Goal: Information Seeking & Learning: Learn about a topic

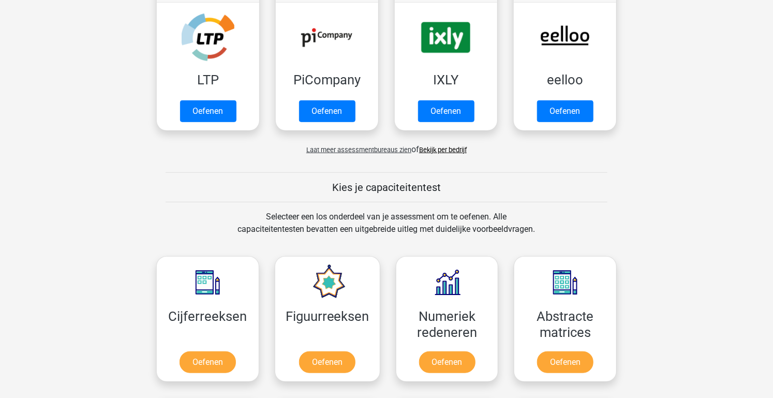
scroll to position [307, 0]
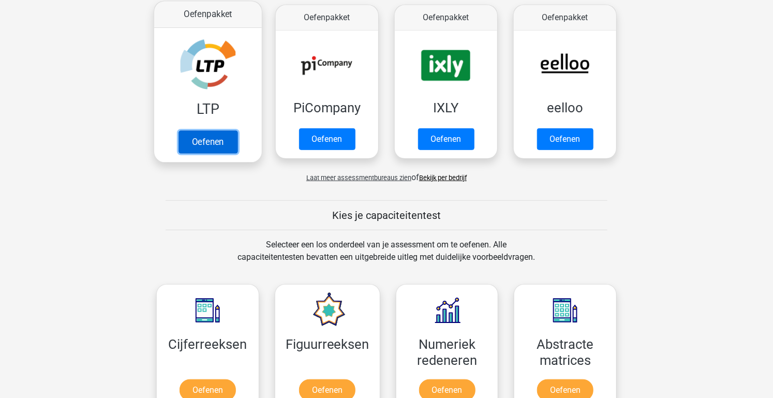
click at [213, 130] on link "Oefenen" at bounding box center [208, 141] width 59 height 23
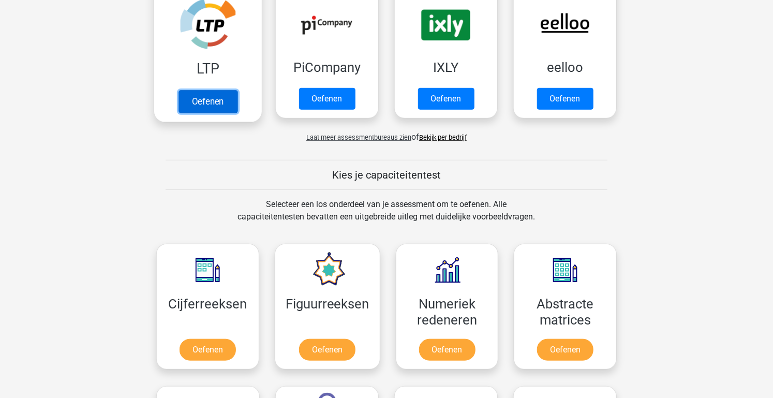
scroll to position [321, 0]
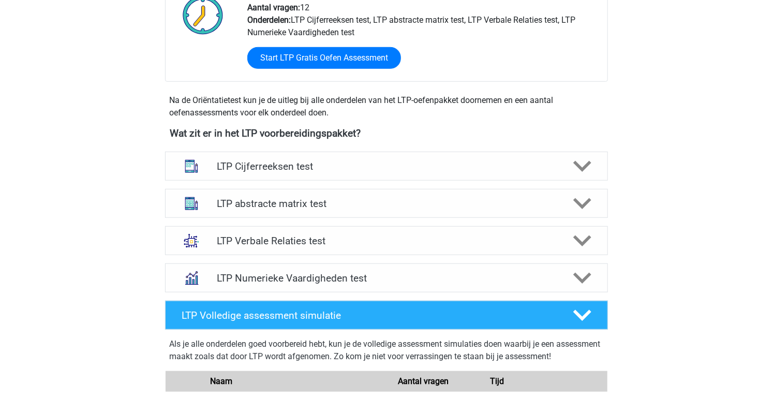
scroll to position [288, 0]
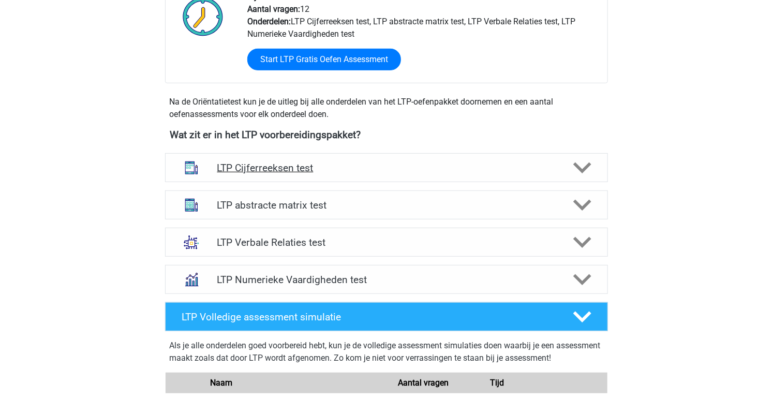
click at [574, 167] on icon at bounding box center [582, 168] width 18 height 18
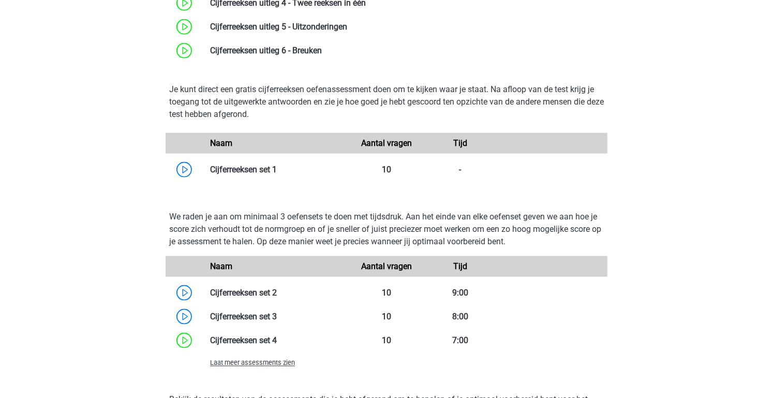
scroll to position [605, 0]
click at [277, 345] on link at bounding box center [277, 340] width 0 height 10
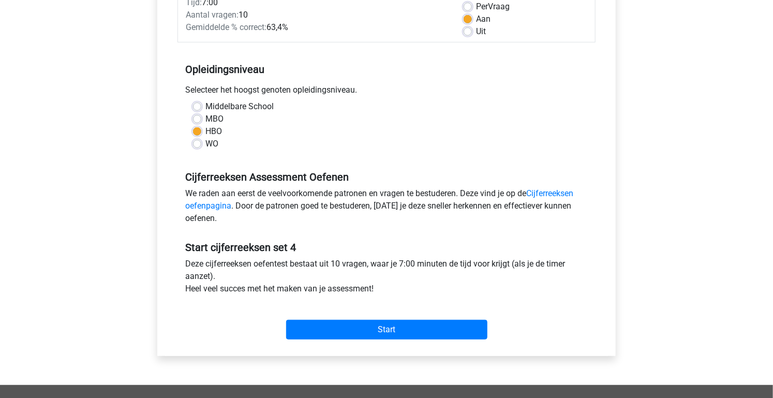
scroll to position [160, 0]
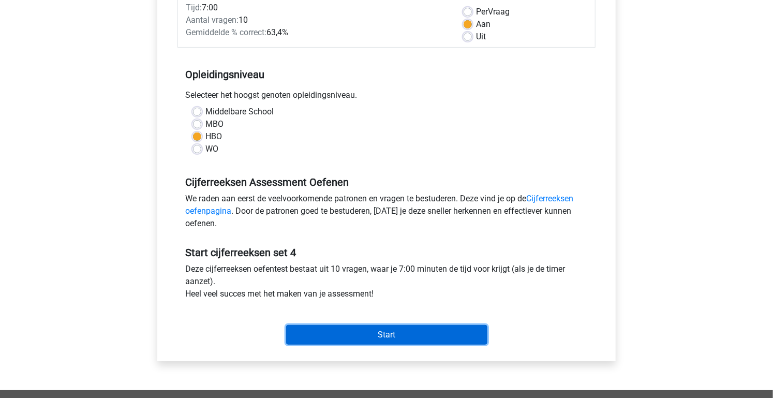
click at [410, 336] on input "Start" at bounding box center [386, 335] width 201 height 20
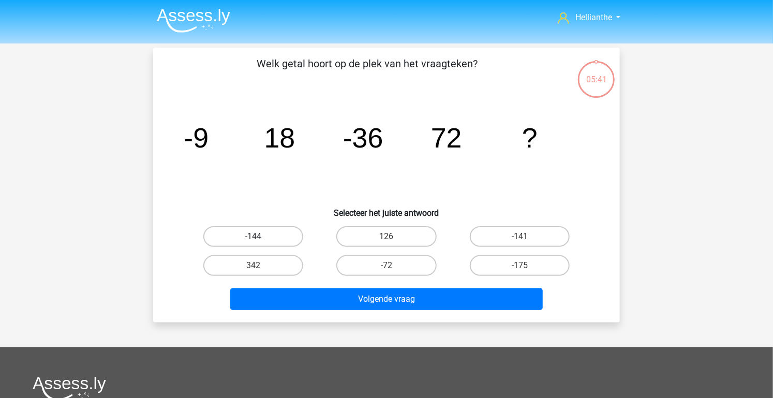
click at [276, 240] on label "-144" at bounding box center [253, 236] width 100 height 21
click at [260, 240] on input "-144" at bounding box center [257, 239] width 7 height 7
radio input "true"
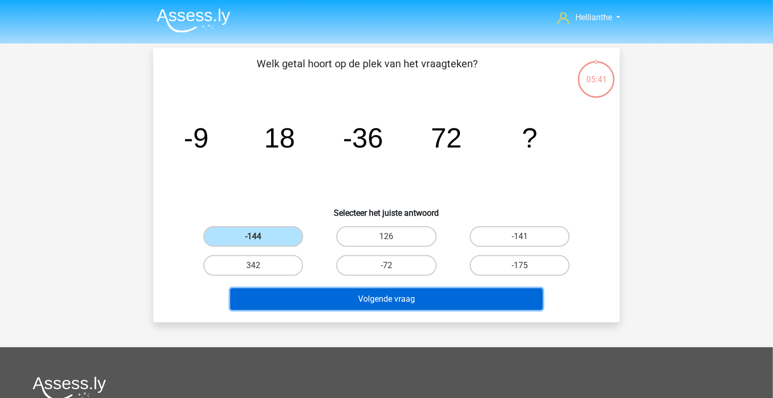
click at [412, 302] on button "Volgende vraag" at bounding box center [386, 299] width 313 height 22
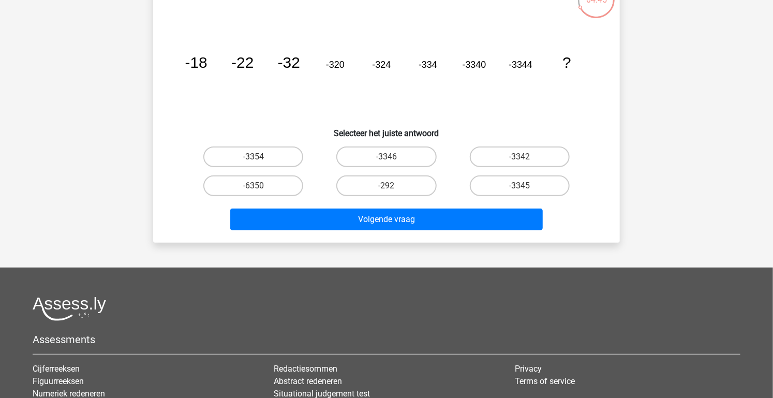
scroll to position [82, 0]
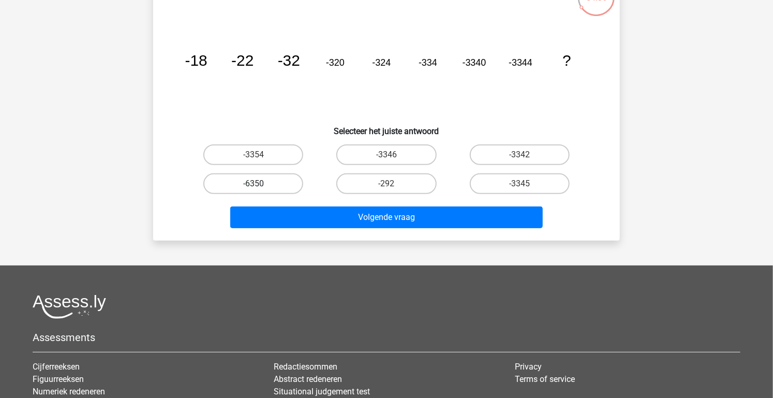
click at [271, 185] on label "-6350" at bounding box center [253, 183] width 100 height 21
click at [260, 185] on input "-6350" at bounding box center [257, 187] width 7 height 7
radio input "true"
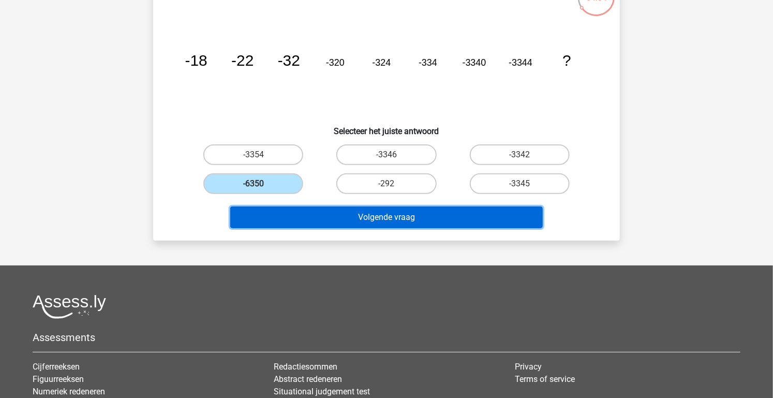
click at [402, 218] on button "Volgende vraag" at bounding box center [386, 217] width 313 height 22
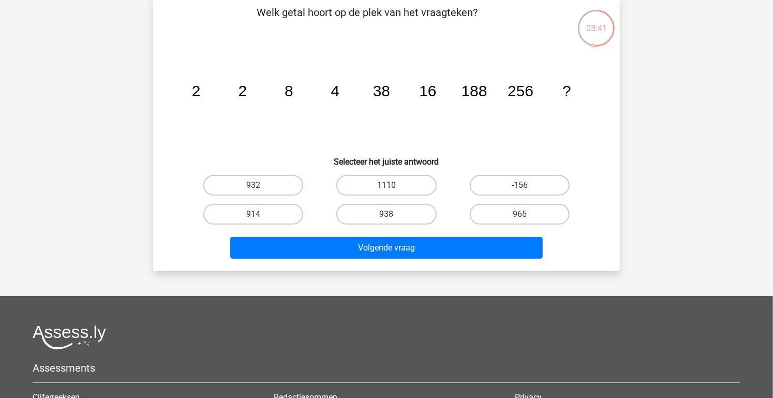
scroll to position [44, 0]
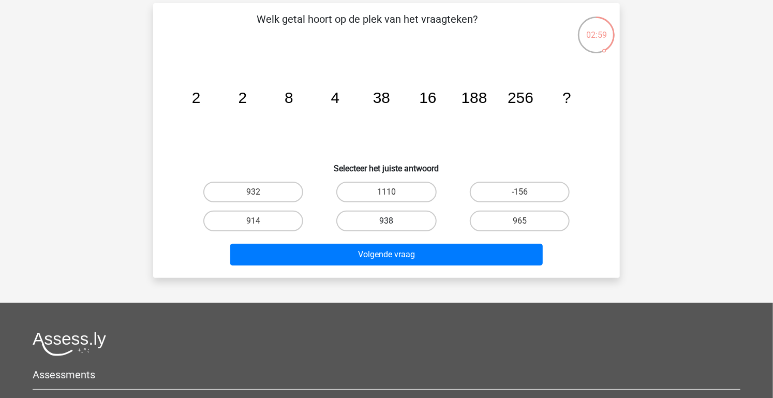
click at [398, 224] on label "938" at bounding box center [386, 221] width 100 height 21
click at [393, 224] on input "938" at bounding box center [390, 224] width 7 height 7
radio input "true"
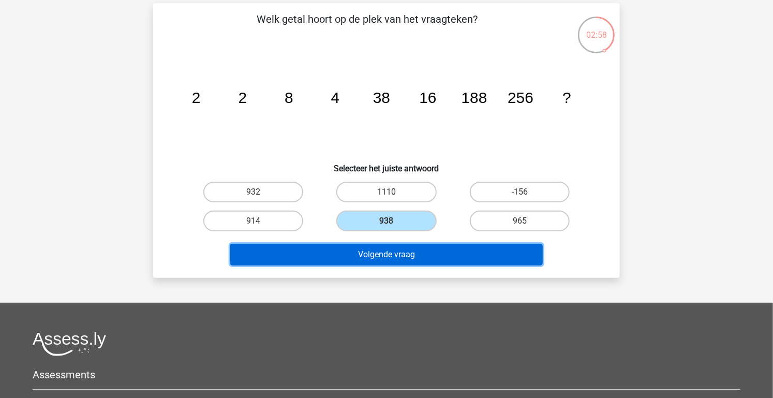
click at [432, 253] on button "Volgende vraag" at bounding box center [386, 255] width 313 height 22
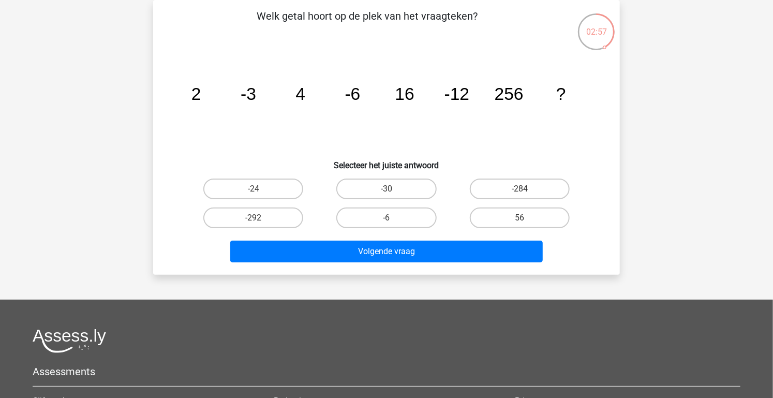
scroll to position [42, 0]
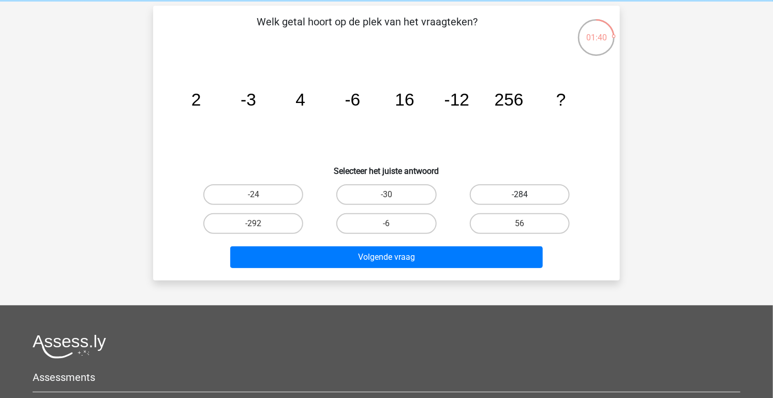
click at [539, 191] on label "-284" at bounding box center [520, 194] width 100 height 21
click at [526, 195] on input "-284" at bounding box center [522, 198] width 7 height 7
radio input "true"
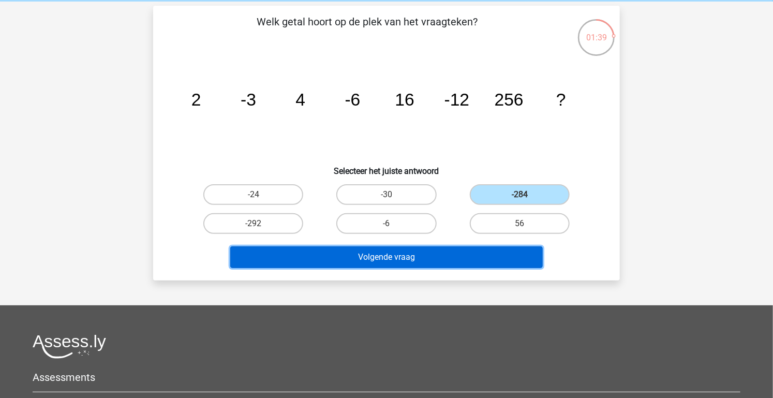
click at [456, 259] on button "Volgende vraag" at bounding box center [386, 257] width 313 height 22
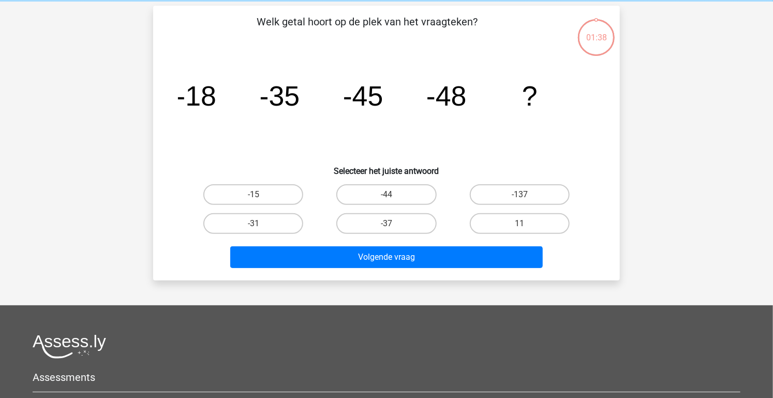
scroll to position [48, 0]
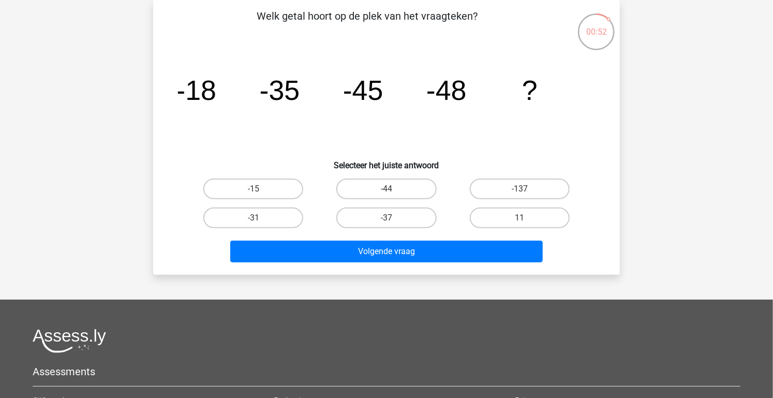
click at [526, 191] on input "-137" at bounding box center [522, 192] width 7 height 7
radio input "true"
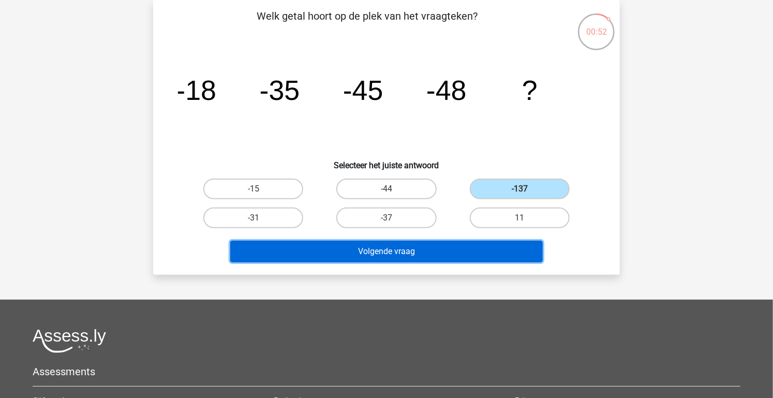
click at [446, 259] on button "Volgende vraag" at bounding box center [386, 252] width 313 height 22
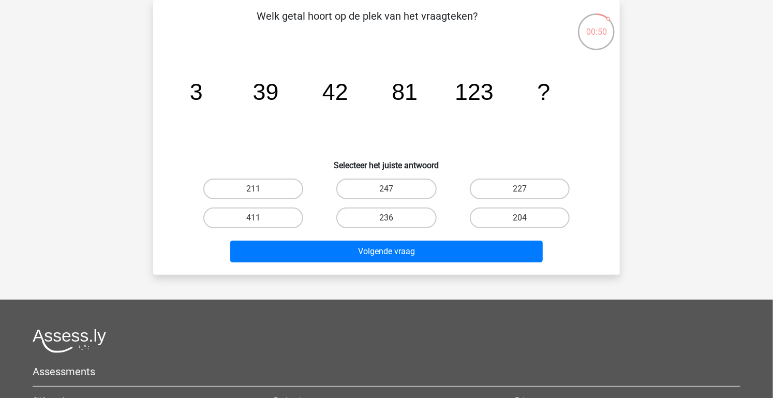
scroll to position [0, 0]
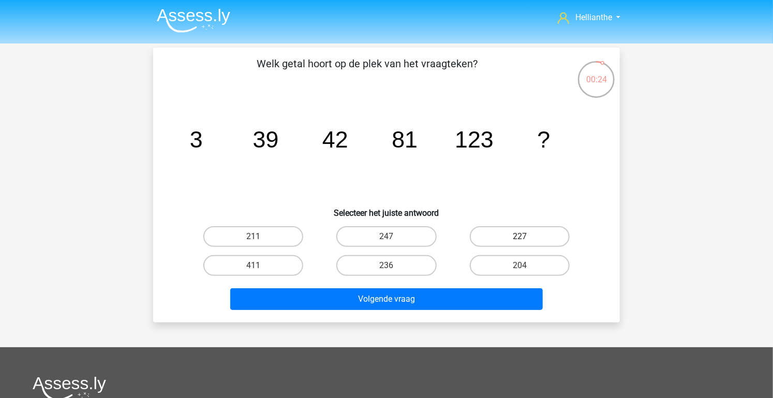
click at [524, 233] on label "227" at bounding box center [520, 236] width 100 height 21
click at [524, 236] on input "227" at bounding box center [522, 239] width 7 height 7
radio input "true"
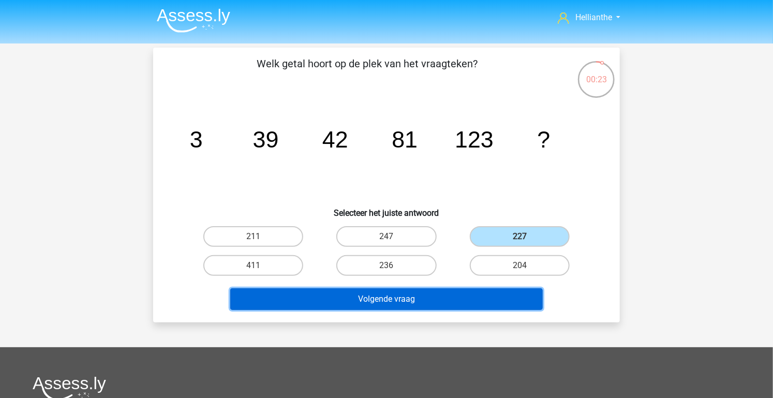
click at [440, 296] on button "Volgende vraag" at bounding box center [386, 299] width 313 height 22
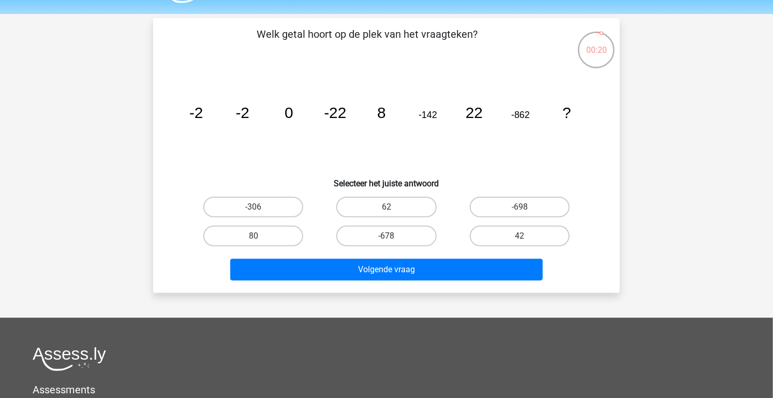
scroll to position [28, 0]
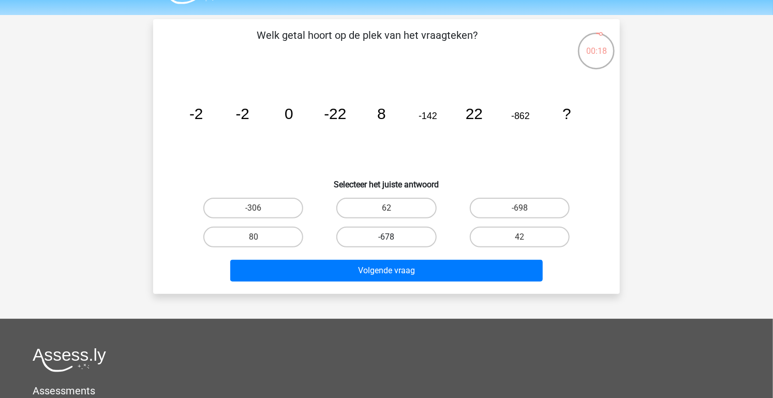
click at [407, 242] on label "-678" at bounding box center [386, 237] width 100 height 21
click at [393, 242] on input "-678" at bounding box center [390, 240] width 7 height 7
radio input "true"
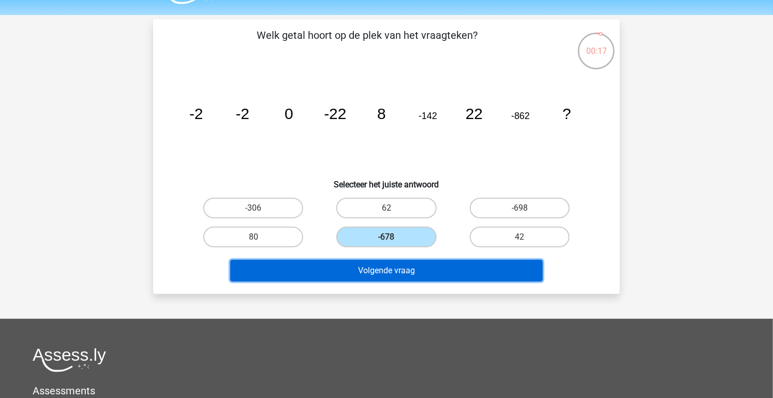
click at [441, 275] on button "Volgende vraag" at bounding box center [386, 271] width 313 height 22
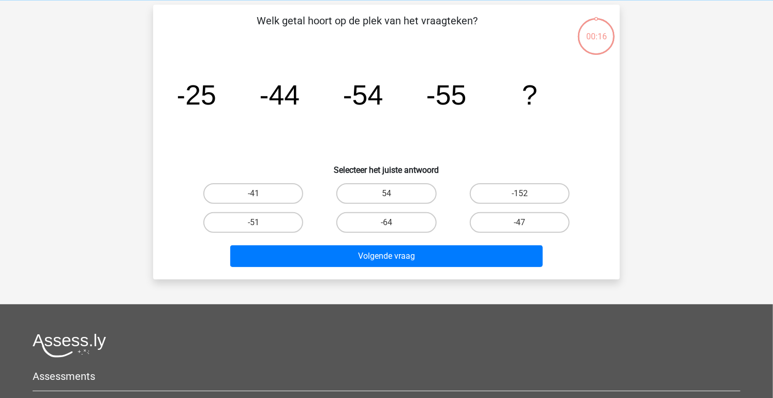
scroll to position [48, 0]
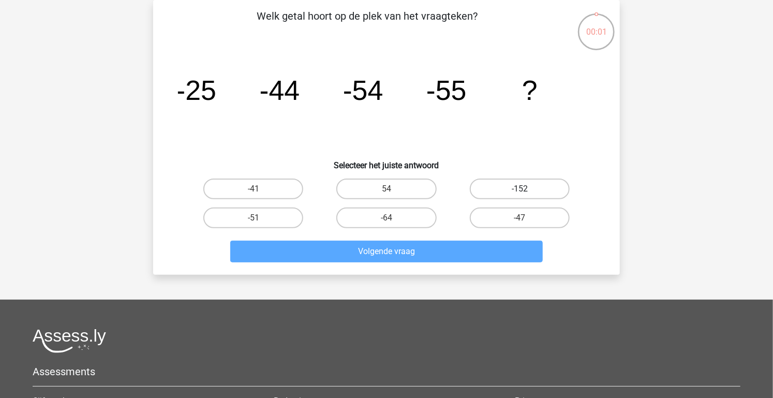
click at [534, 193] on label "-152" at bounding box center [520, 189] width 100 height 21
click at [526, 193] on input "-152" at bounding box center [522, 192] width 7 height 7
radio input "true"
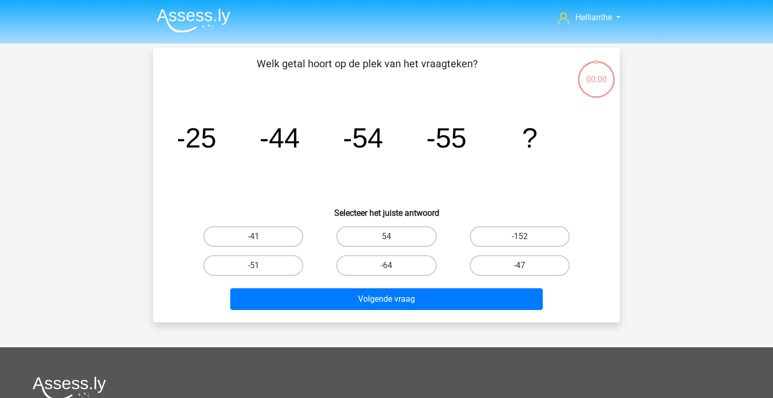
scroll to position [48, 0]
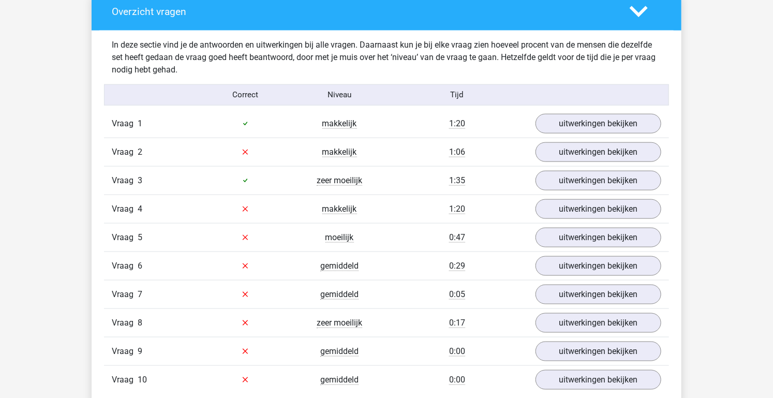
scroll to position [580, 0]
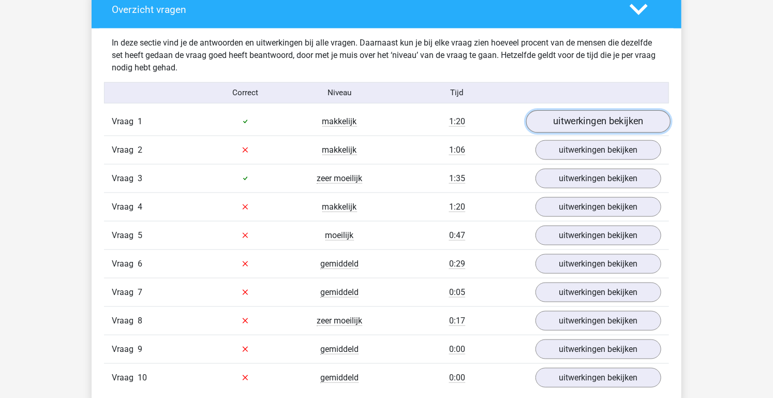
click at [610, 123] on link "uitwerkingen bekijken" at bounding box center [598, 121] width 144 height 23
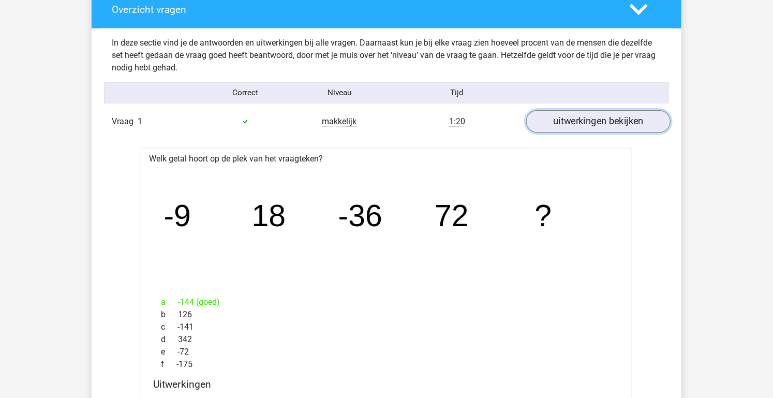
click at [630, 122] on link "uitwerkingen bekijken" at bounding box center [598, 121] width 144 height 23
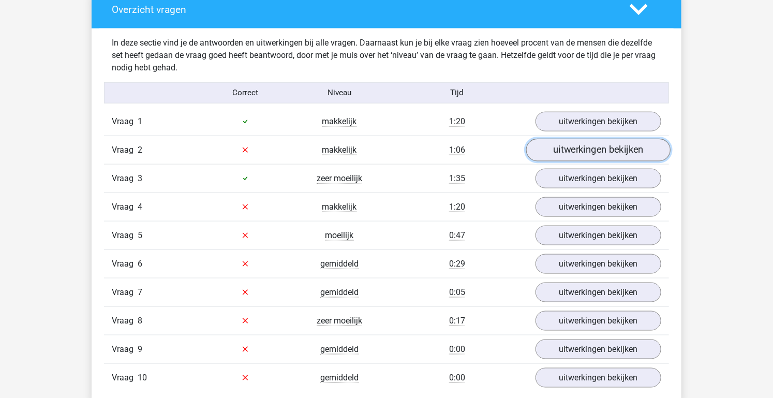
click at [619, 153] on link "uitwerkingen bekijken" at bounding box center [598, 150] width 144 height 23
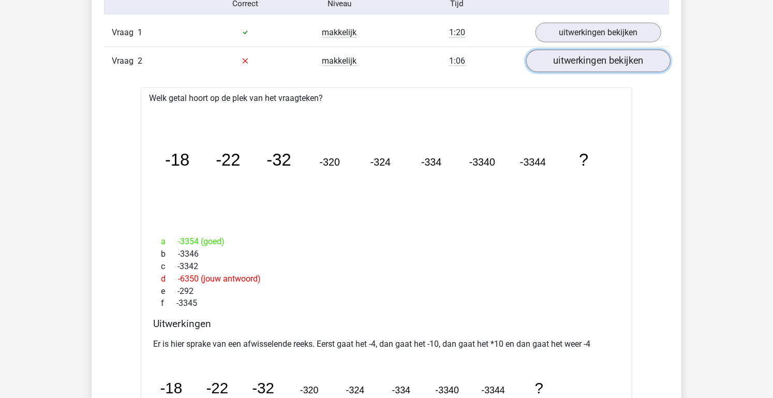
scroll to position [668, 0]
click at [620, 64] on link "uitwerkingen bekijken" at bounding box center [598, 61] width 144 height 23
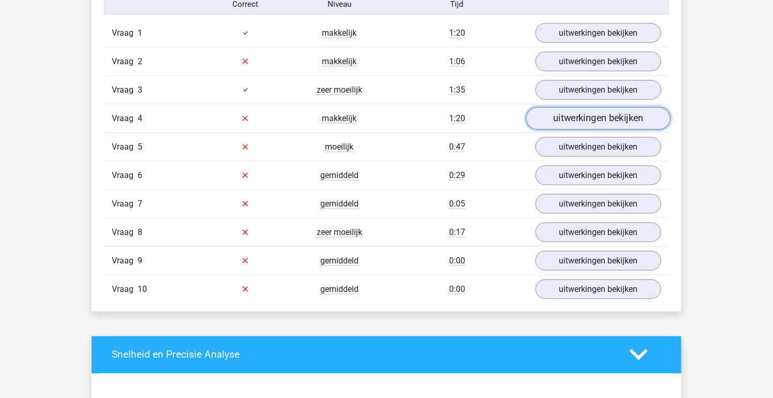
click at [617, 119] on link "uitwerkingen bekijken" at bounding box center [598, 118] width 144 height 23
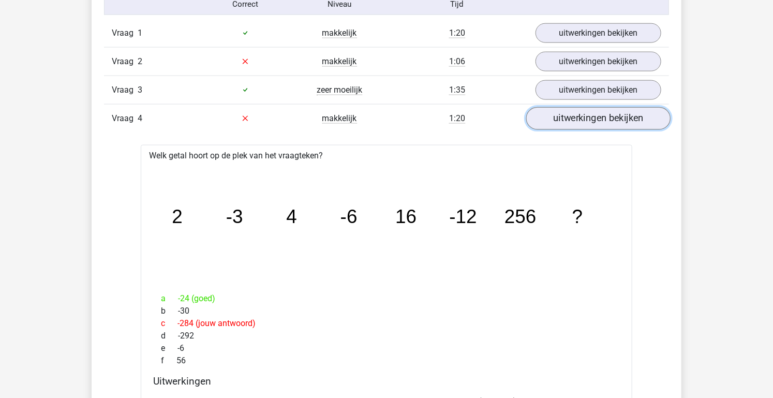
click at [621, 118] on link "uitwerkingen bekijken" at bounding box center [598, 118] width 144 height 23
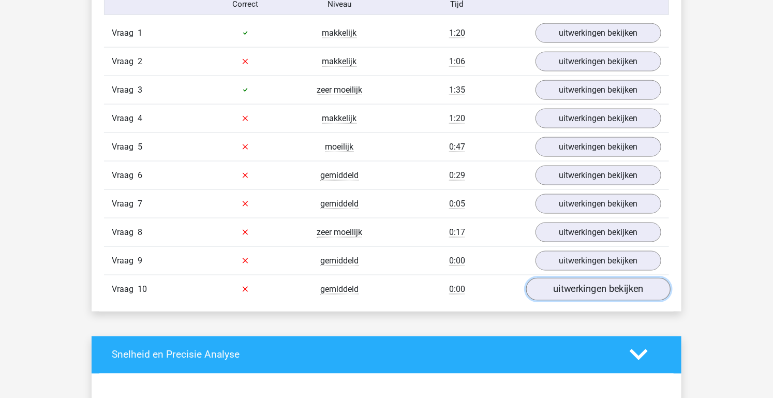
click at [626, 285] on link "uitwerkingen bekijken" at bounding box center [598, 289] width 144 height 23
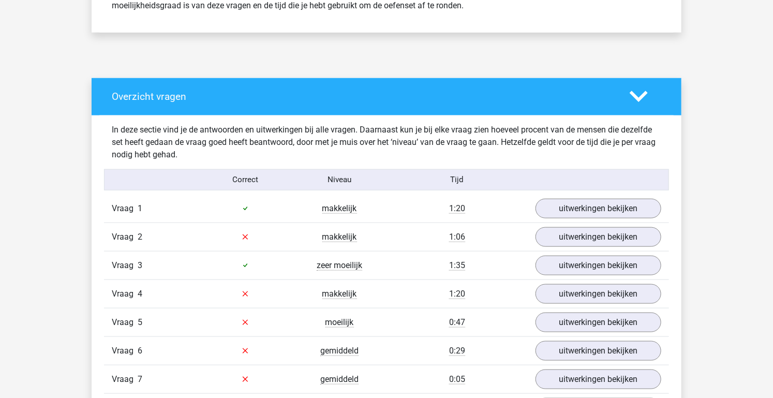
scroll to position [494, 0]
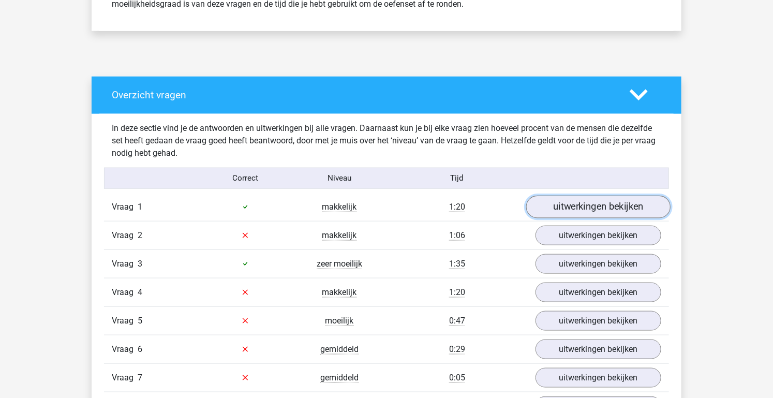
click at [606, 209] on link "uitwerkingen bekijken" at bounding box center [598, 207] width 144 height 23
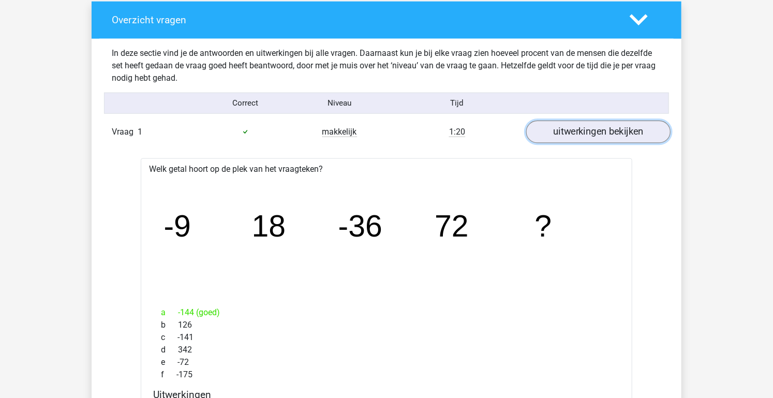
scroll to position [570, 0]
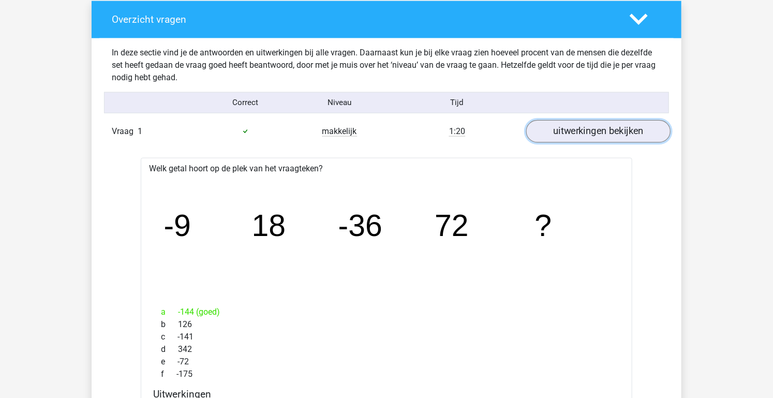
click at [618, 132] on link "uitwerkingen bekijken" at bounding box center [598, 131] width 144 height 23
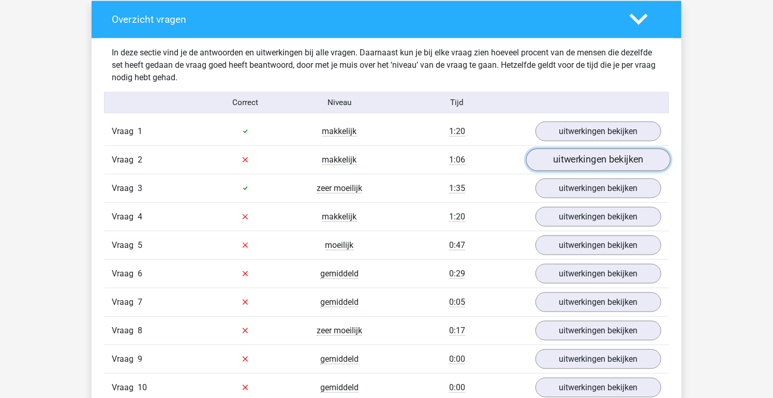
click at [607, 158] on link "uitwerkingen bekijken" at bounding box center [598, 159] width 144 height 23
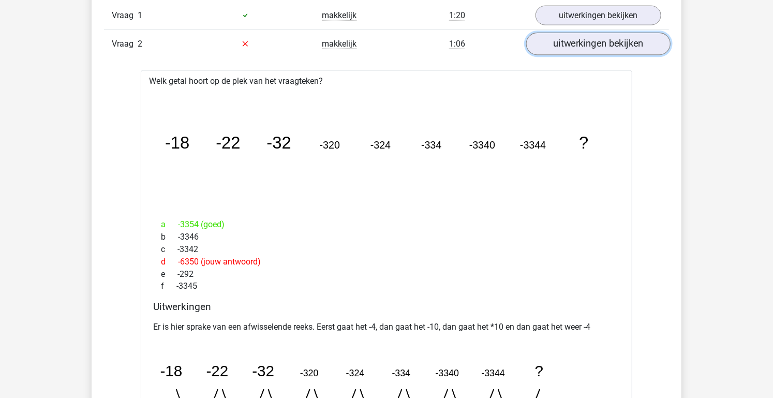
scroll to position [654, 0]
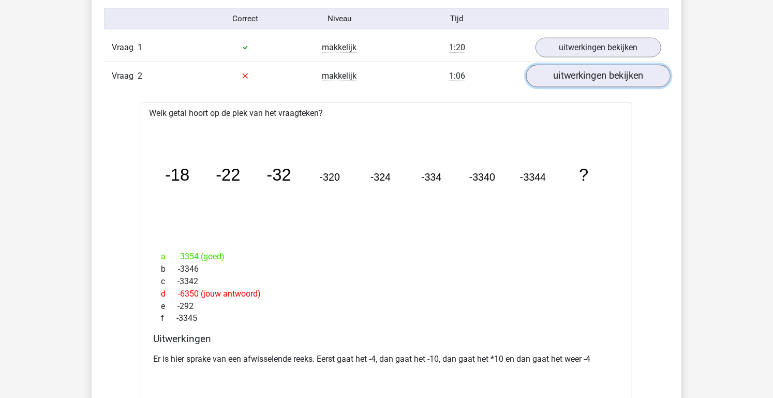
click at [610, 77] on link "uitwerkingen bekijken" at bounding box center [598, 76] width 144 height 23
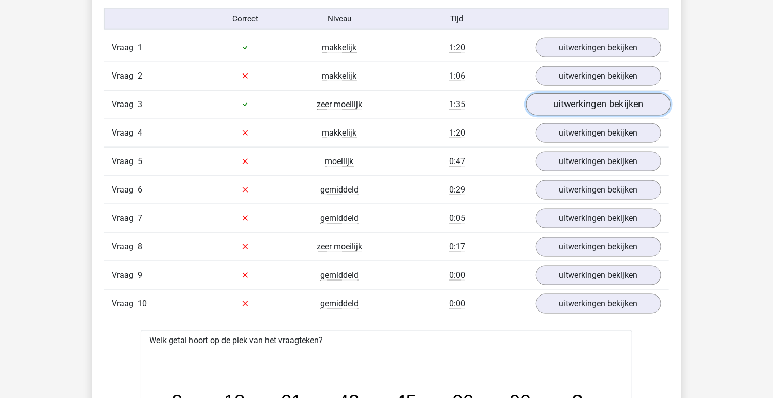
click at [619, 103] on link "uitwerkingen bekijken" at bounding box center [598, 104] width 144 height 23
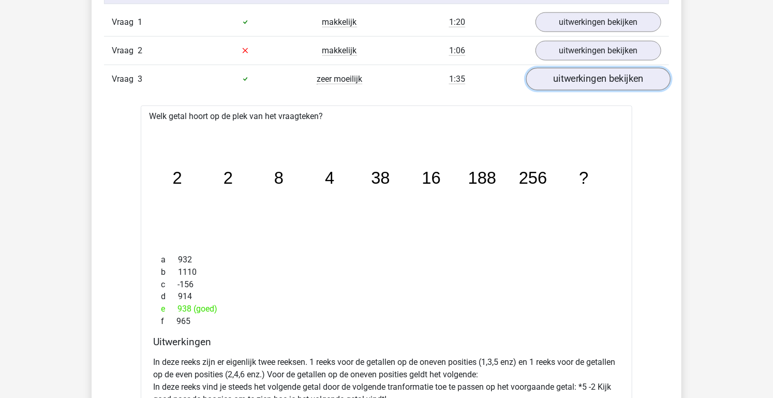
scroll to position [681, 0]
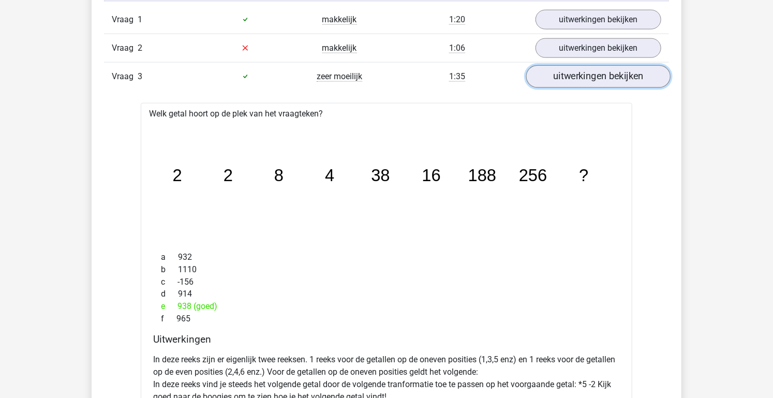
click at [604, 76] on link "uitwerkingen bekijken" at bounding box center [598, 76] width 144 height 23
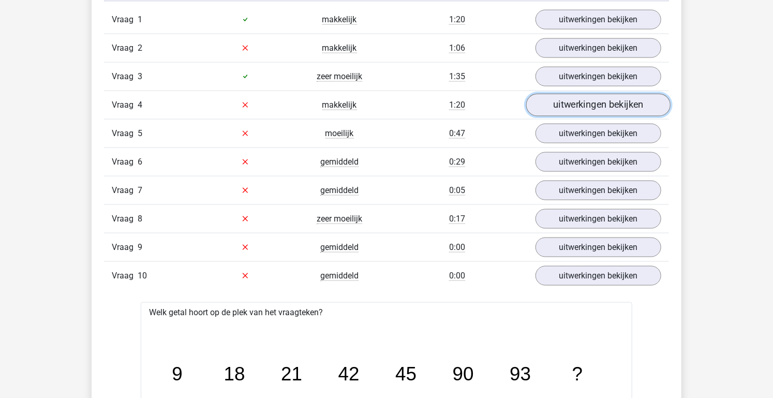
click at [617, 103] on link "uitwerkingen bekijken" at bounding box center [598, 105] width 144 height 23
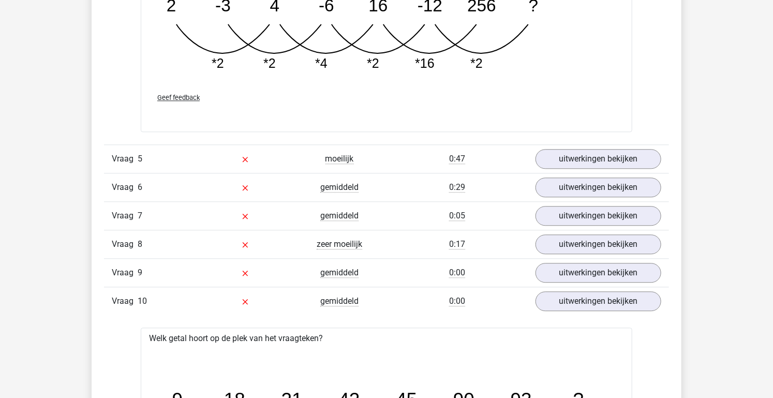
scroll to position [1183, 0]
